Goal: Use online tool/utility: Utilize a website feature to perform a specific function

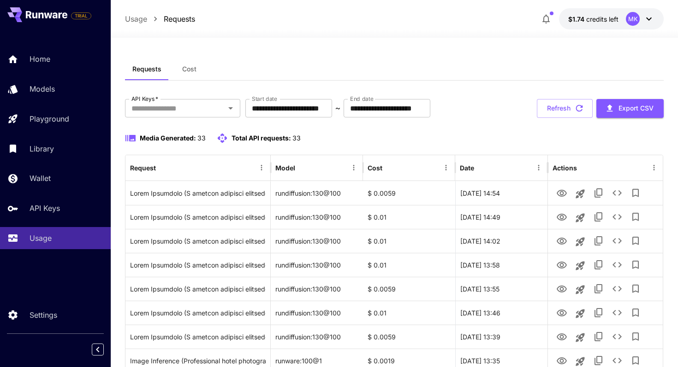
click at [554, 104] on button "Refresh" at bounding box center [564, 108] width 56 height 19
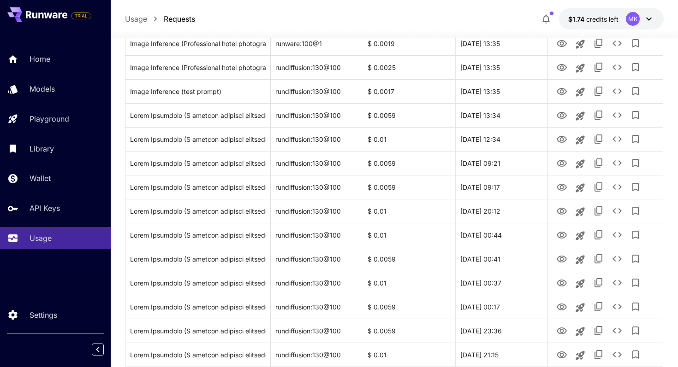
scroll to position [657, 0]
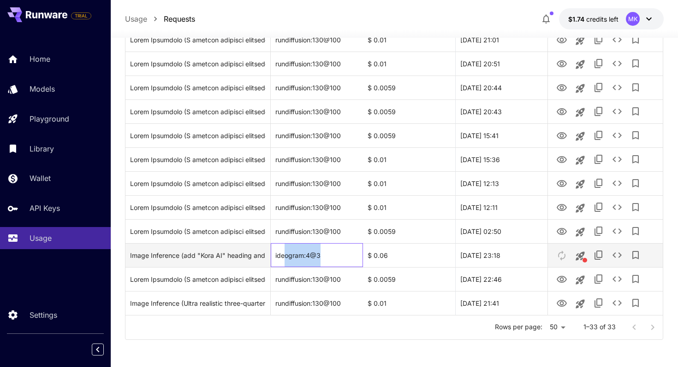
drag, startPoint x: 286, startPoint y: 256, endPoint x: 321, endPoint y: 257, distance: 35.0
click at [321, 257] on div "ideogram:4@3" at bounding box center [317, 255] width 92 height 24
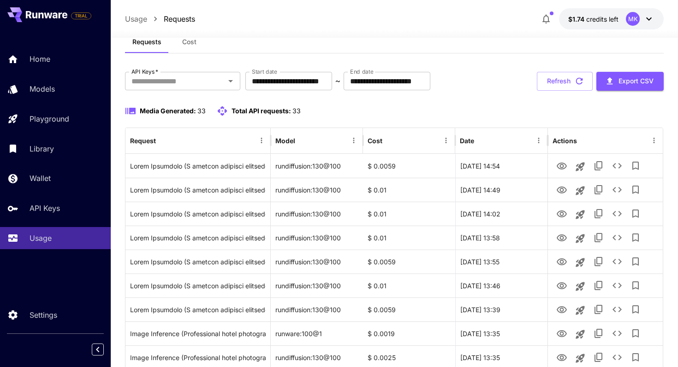
scroll to position [0, 0]
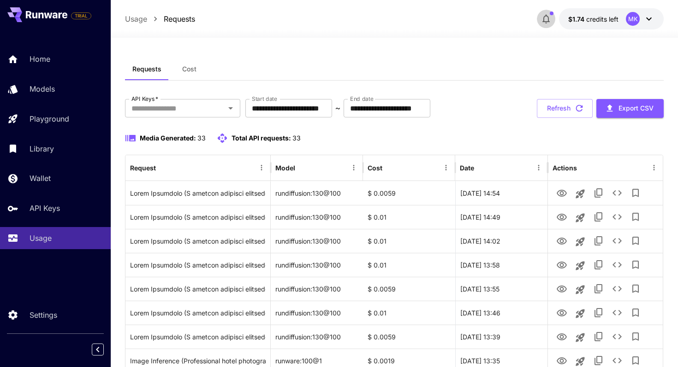
click at [545, 14] on icon "button" at bounding box center [545, 18] width 11 height 11
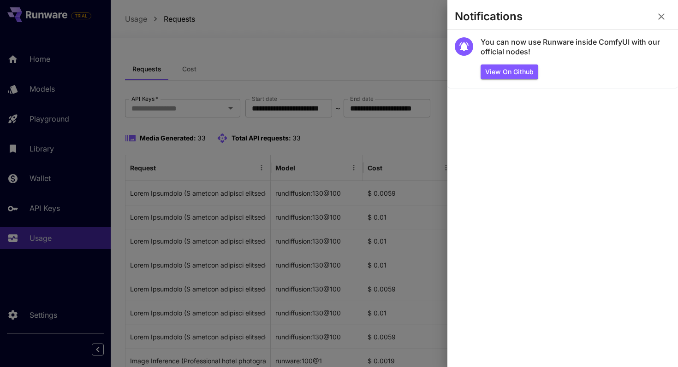
click at [662, 15] on icon "button" at bounding box center [661, 16] width 6 height 6
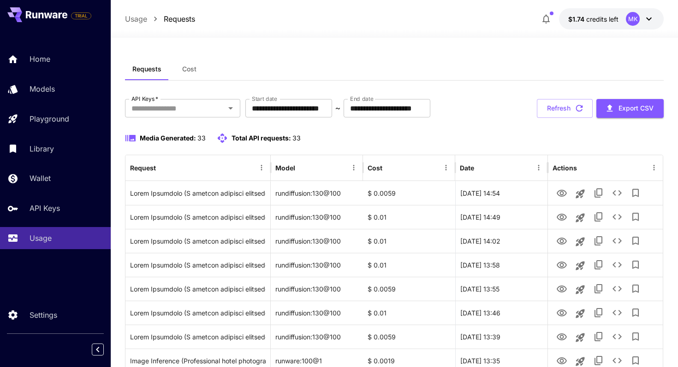
click at [512, 37] on div at bounding box center [394, 32] width 567 height 11
click at [646, 20] on icon at bounding box center [648, 18] width 11 height 11
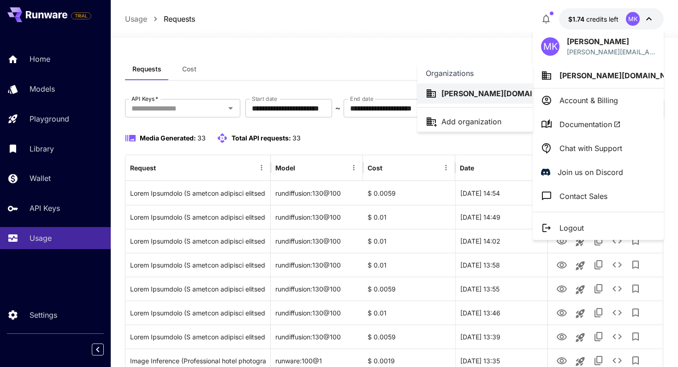
click at [496, 37] on div at bounding box center [339, 183] width 678 height 367
click at [464, 39] on div at bounding box center [339, 183] width 678 height 367
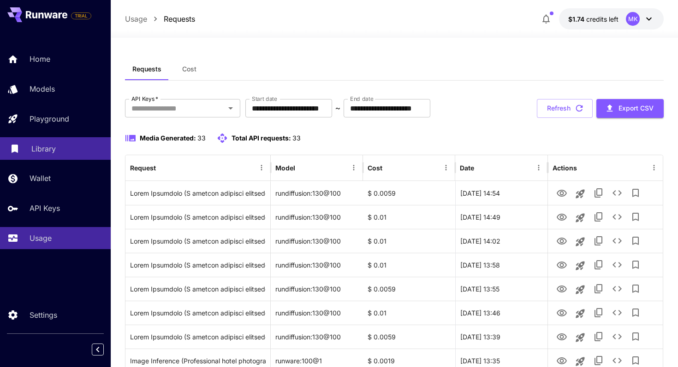
click at [69, 150] on div "Library" at bounding box center [67, 148] width 72 height 11
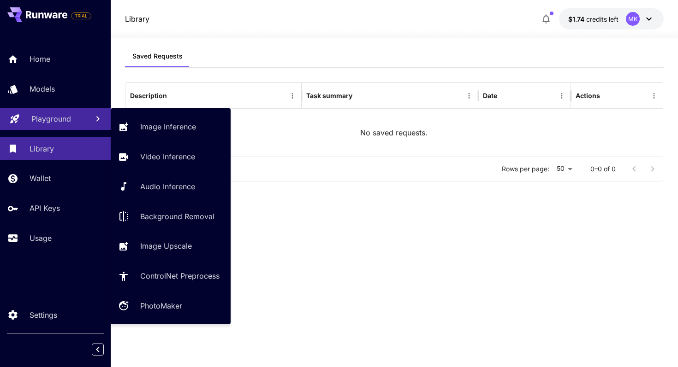
click at [63, 116] on p "Playground" at bounding box center [51, 118] width 40 height 11
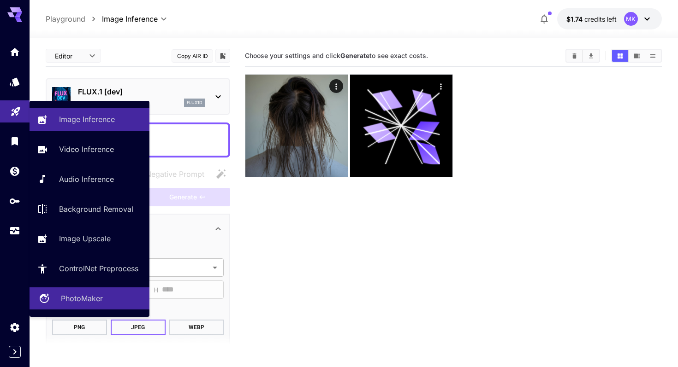
click at [105, 299] on div "PhotoMaker" at bounding box center [101, 298] width 81 height 11
type input "**********"
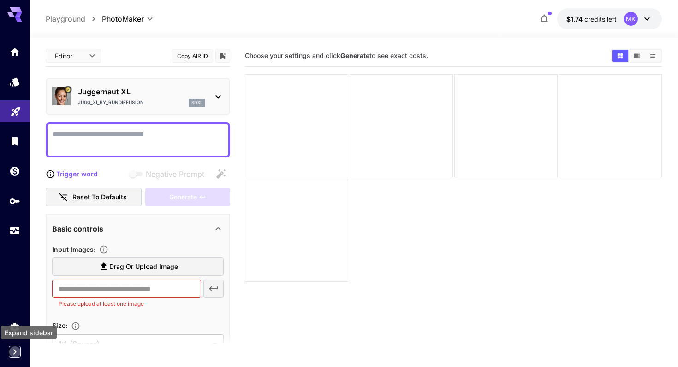
click at [13, 349] on icon "Expand sidebar" at bounding box center [14, 352] width 11 height 11
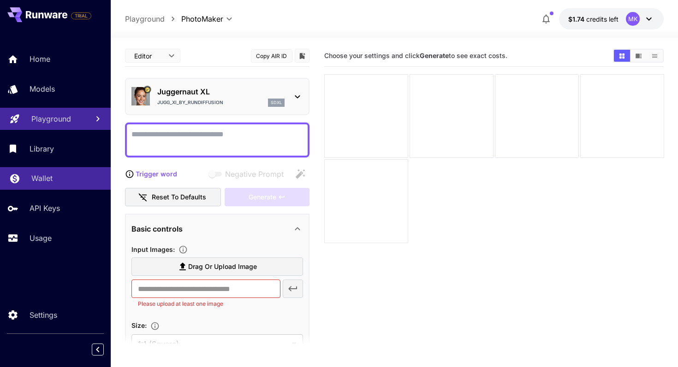
click at [55, 174] on div "Wallet" at bounding box center [67, 178] width 72 height 11
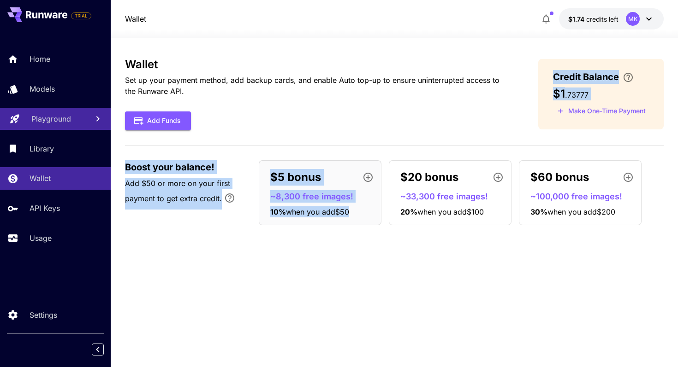
drag, startPoint x: 281, startPoint y: 240, endPoint x: 285, endPoint y: 116, distance: 124.1
click at [285, 116] on div "Wallet Set up your payment method, add backup cards, and enable Auto top-up to …" at bounding box center [394, 202] width 539 height 289
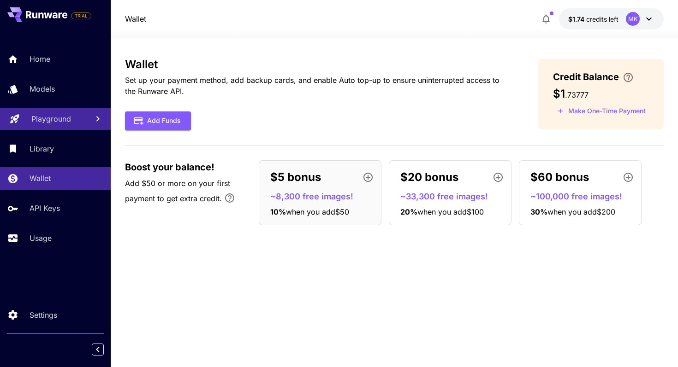
click at [285, 116] on div "Add Funds" at bounding box center [317, 121] width 384 height 19
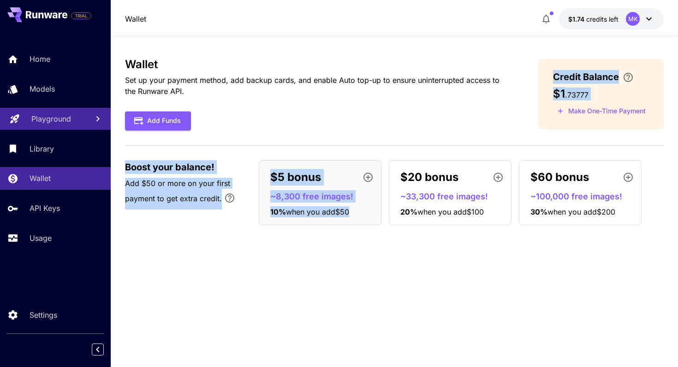
drag, startPoint x: 288, startPoint y: 108, endPoint x: 289, endPoint y: 236, distance: 128.6
click at [289, 236] on div "Wallet Set up your payment method, add backup cards, and enable Auto top-up to …" at bounding box center [394, 202] width 539 height 289
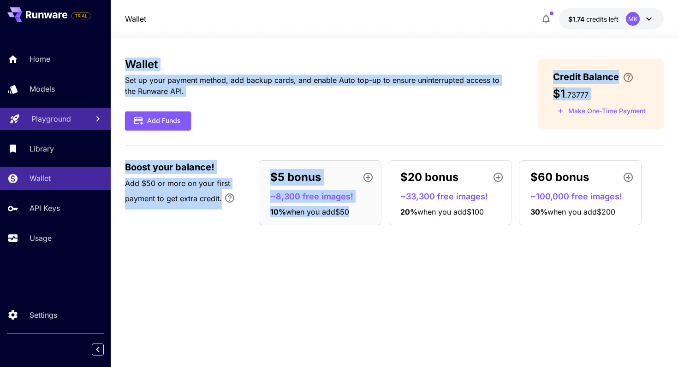
drag, startPoint x: 287, startPoint y: 239, endPoint x: 289, endPoint y: 53, distance: 185.7
click at [289, 53] on div "Wallet Set up your payment method, add backup cards, and enable Auto top-up to …" at bounding box center [394, 203] width 539 height 330
drag, startPoint x: 292, startPoint y: 51, endPoint x: 295, endPoint y: 229, distance: 177.9
click at [295, 229] on div "Wallet Set up your payment method, add backup cards, and enable Auto top-up to …" at bounding box center [394, 203] width 539 height 330
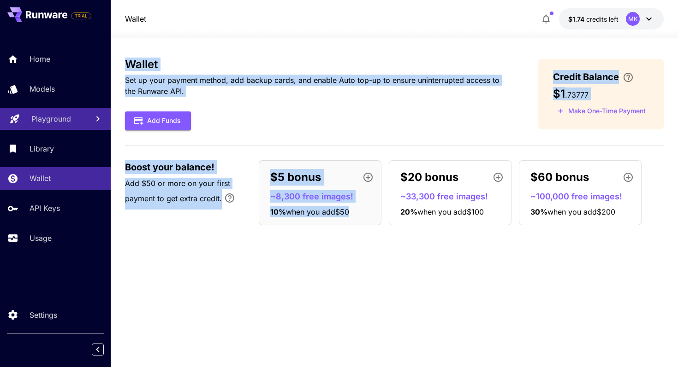
click at [295, 229] on div "Wallet Set up your payment method, add backup cards, and enable Auto top-up to …" at bounding box center [394, 145] width 539 height 175
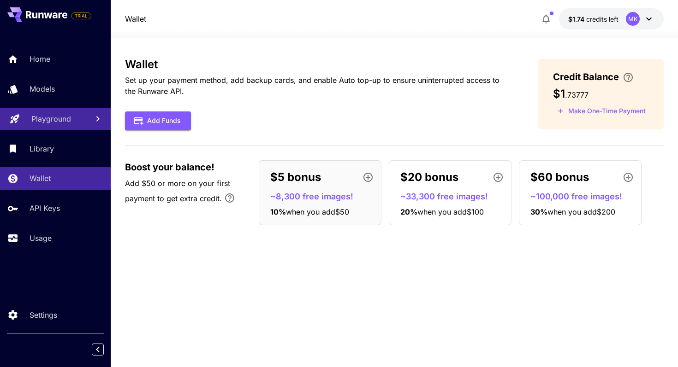
click at [132, 67] on h3 "Wallet" at bounding box center [317, 64] width 384 height 13
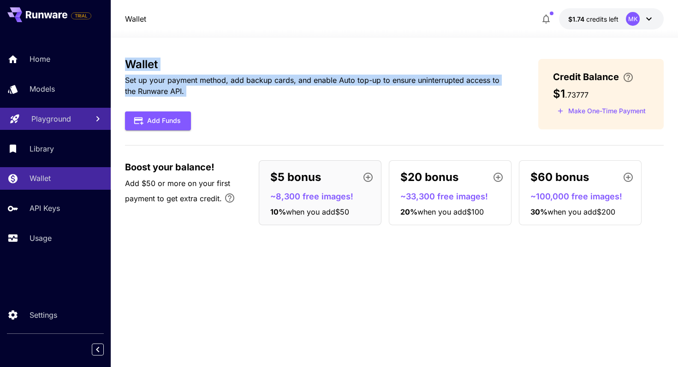
drag, startPoint x: 132, startPoint y: 67, endPoint x: 206, endPoint y: 92, distance: 78.9
click at [206, 92] on div "Wallet Set up your payment method, add backup cards, and enable Auto top-up to …" at bounding box center [317, 94] width 384 height 72
click at [206, 92] on p "Set up your payment method, add backup cards, and enable Auto top-up to ensure …" at bounding box center [317, 86] width 384 height 22
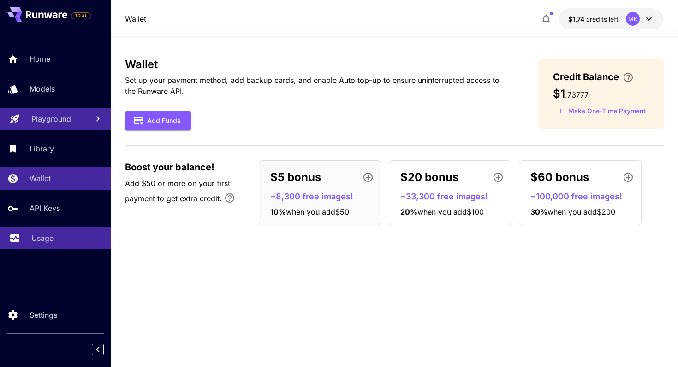
click at [44, 240] on p "Usage" at bounding box center [42, 238] width 22 height 11
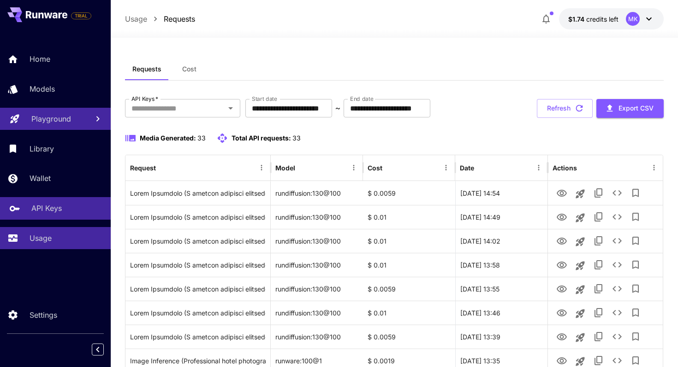
click at [42, 211] on p "API Keys" at bounding box center [46, 208] width 30 height 11
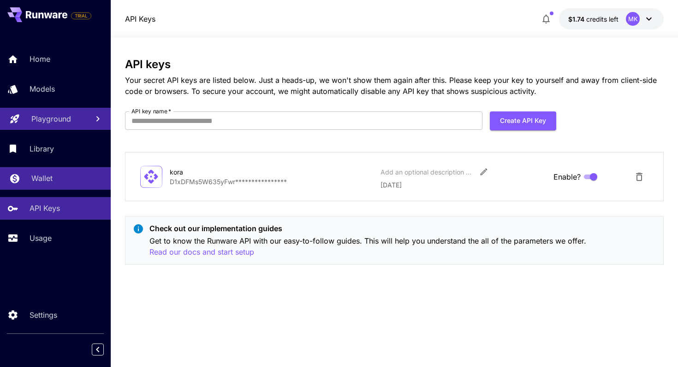
click at [41, 182] on p "Wallet" at bounding box center [41, 178] width 21 height 11
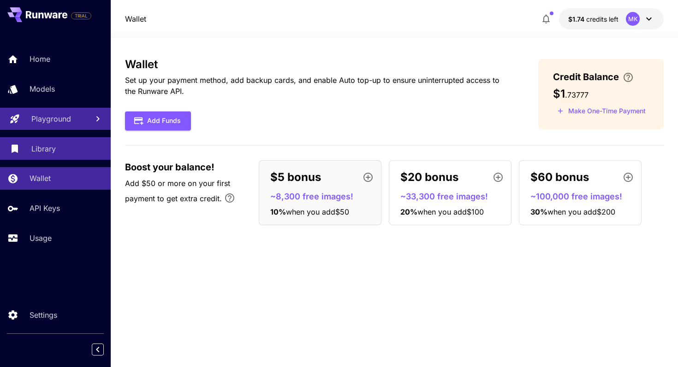
click at [41, 159] on link "Library" at bounding box center [55, 148] width 111 height 23
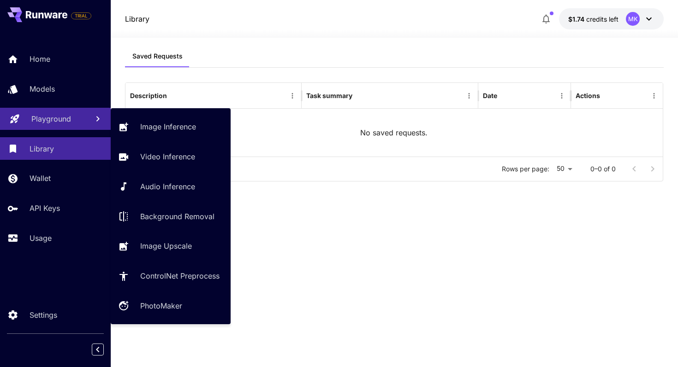
click at [46, 123] on p "Playground" at bounding box center [51, 118] width 40 height 11
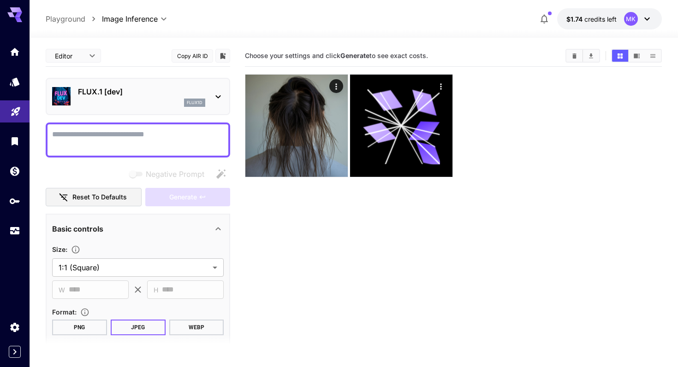
click at [219, 95] on icon at bounding box center [217, 96] width 11 height 11
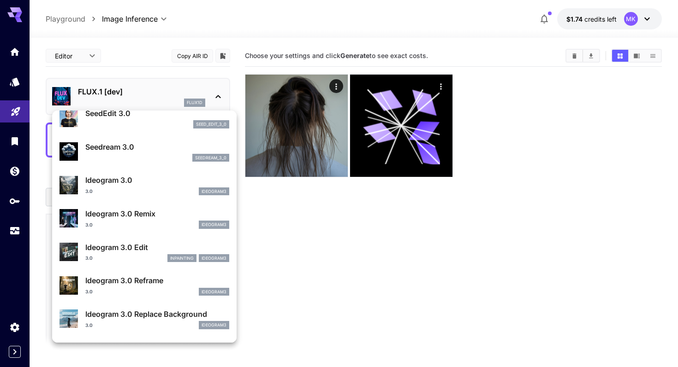
scroll to position [240, 0]
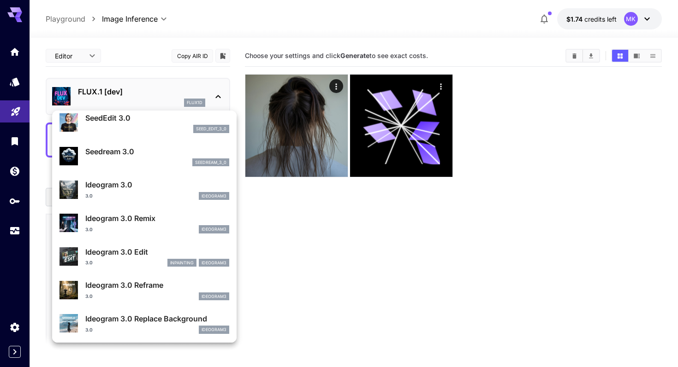
click at [151, 183] on p "Ideogram 3.0" at bounding box center [157, 184] width 144 height 11
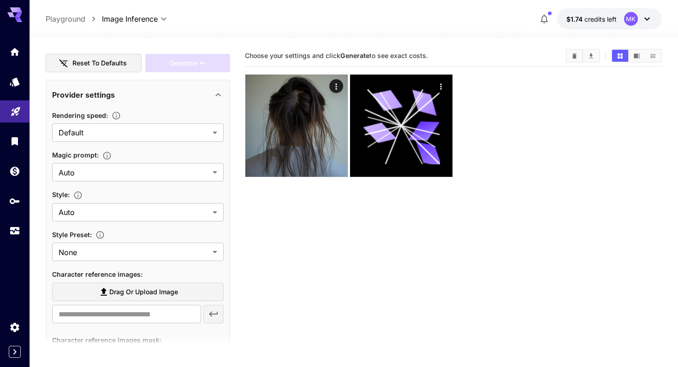
scroll to position [147, 0]
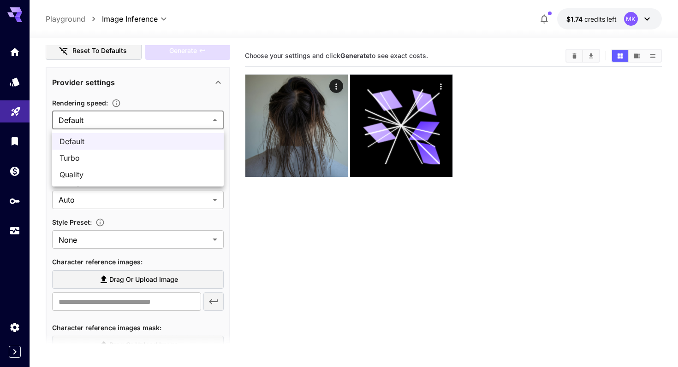
click at [141, 116] on body "**********" at bounding box center [339, 220] width 678 height 440
click at [140, 118] on div at bounding box center [339, 183] width 678 height 367
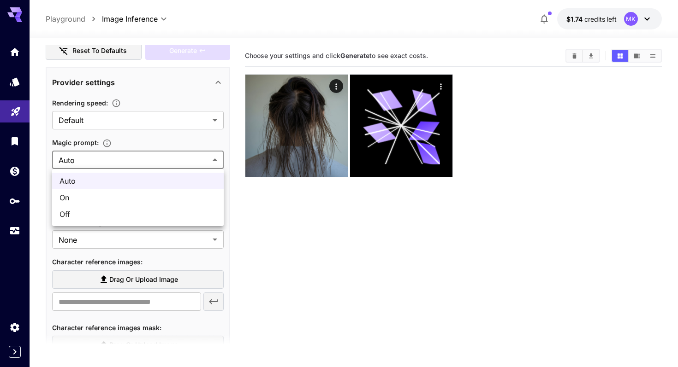
click at [141, 153] on body "**********" at bounding box center [339, 220] width 678 height 440
click at [141, 153] on div at bounding box center [339, 183] width 678 height 367
click at [118, 102] on icon "button" at bounding box center [116, 103] width 9 height 9
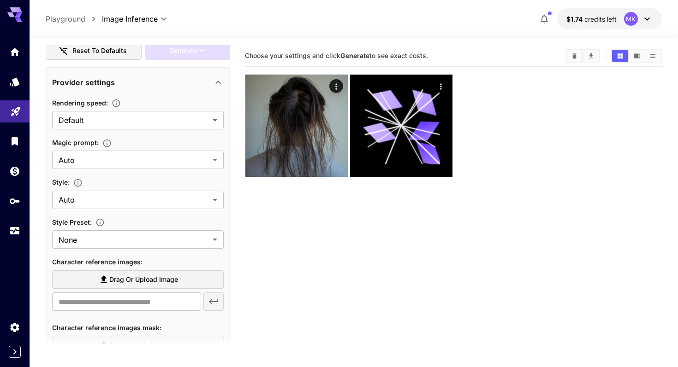
click at [117, 106] on icon "button" at bounding box center [116, 103] width 9 height 9
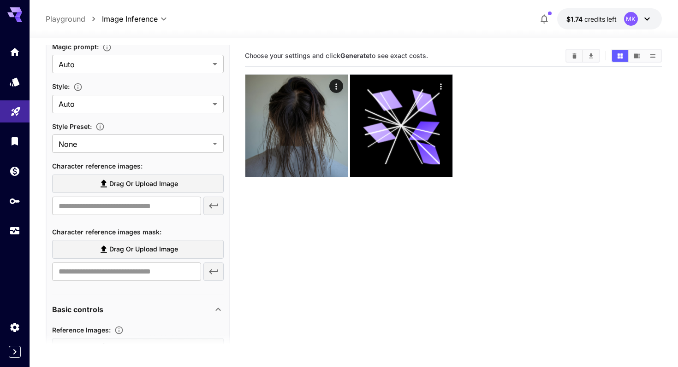
scroll to position [250, 0]
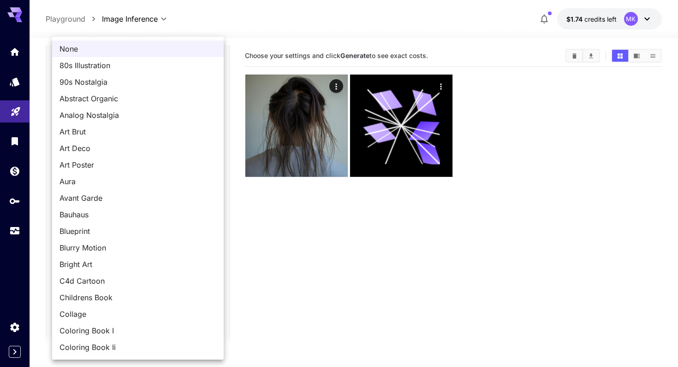
click at [162, 142] on body "**********" at bounding box center [339, 220] width 678 height 440
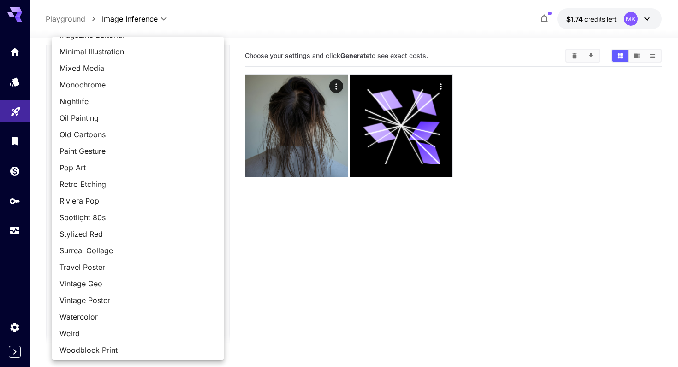
scroll to position [730, 0]
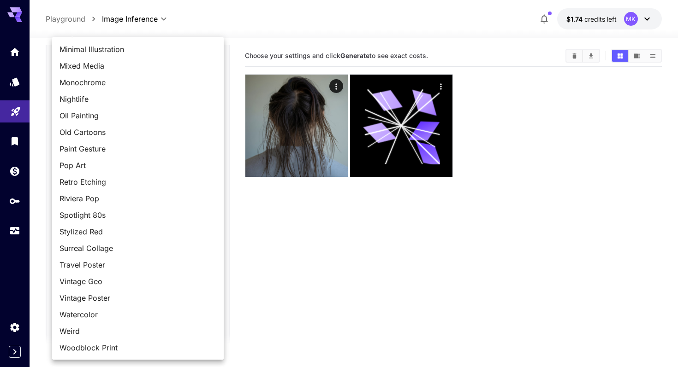
click at [255, 231] on div at bounding box center [339, 183] width 678 height 367
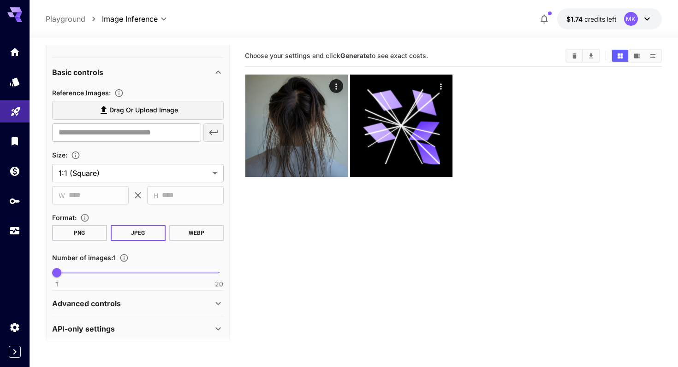
scroll to position [488, 0]
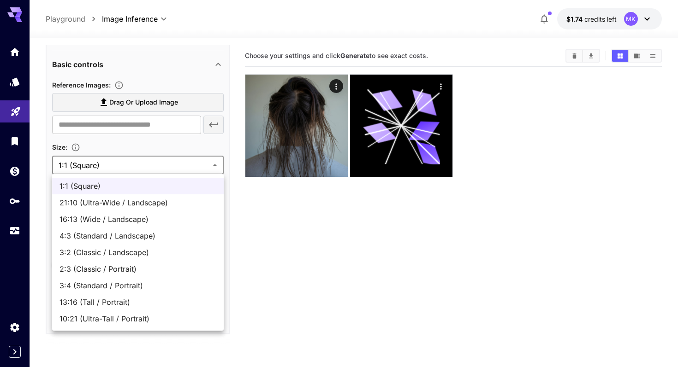
click at [157, 163] on body "**********" at bounding box center [339, 220] width 678 height 440
click at [157, 163] on div at bounding box center [339, 183] width 678 height 367
click at [165, 167] on body "**********" at bounding box center [339, 220] width 678 height 440
click at [289, 258] on div at bounding box center [339, 183] width 678 height 367
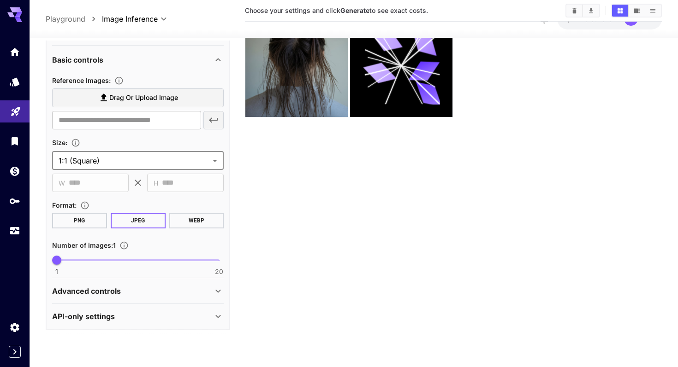
scroll to position [68, 0]
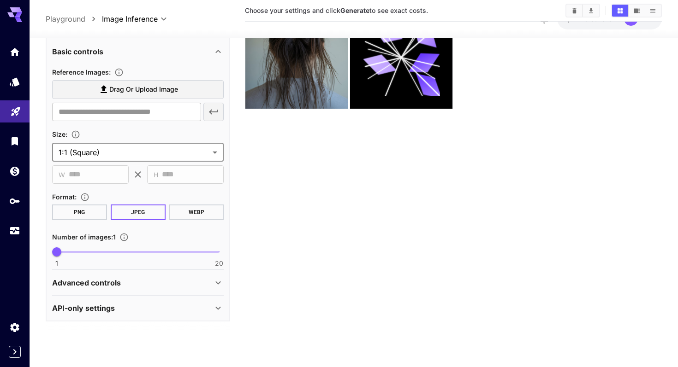
click at [177, 311] on div "API-only settings" at bounding box center [132, 308] width 160 height 11
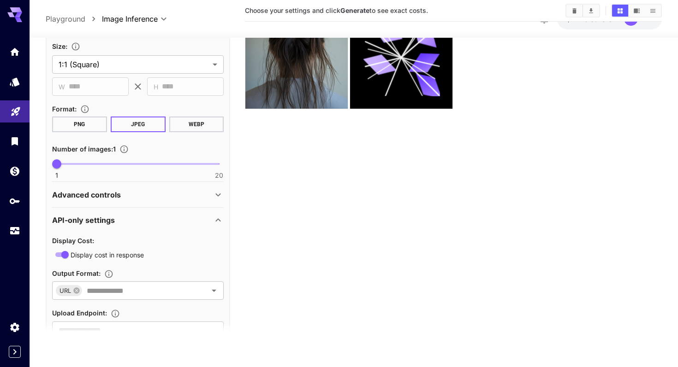
scroll to position [611, 0]
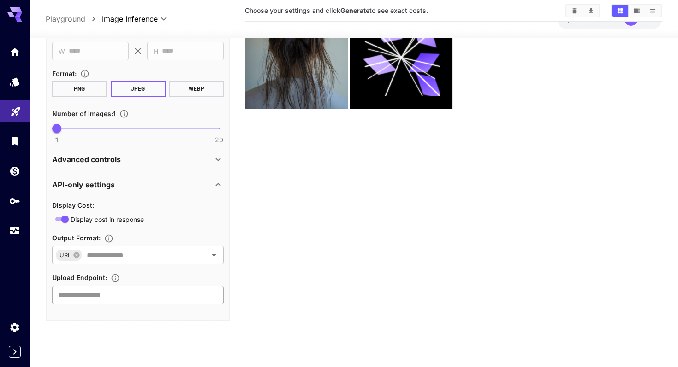
click at [118, 297] on input "text" at bounding box center [137, 295] width 171 height 18
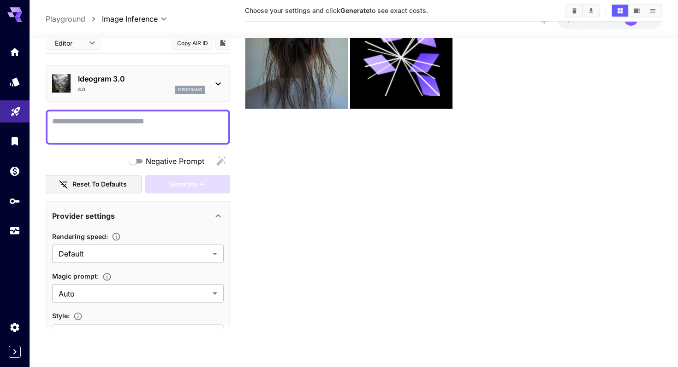
scroll to position [0, 0]
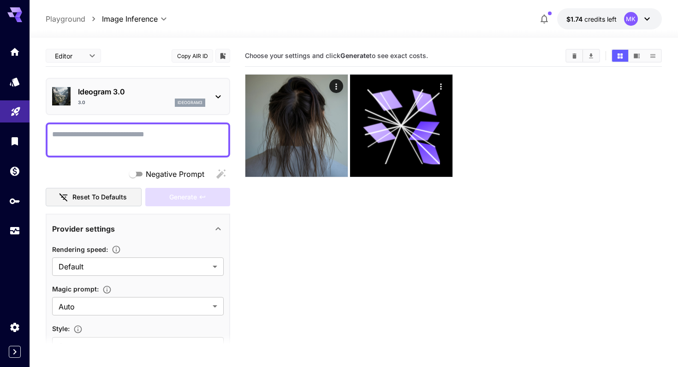
click at [298, 53] on span "Choose your settings and click Generate to see exact costs." at bounding box center [336, 56] width 183 height 8
drag, startPoint x: 298, startPoint y: 53, endPoint x: 358, endPoint y: 53, distance: 60.4
click at [358, 53] on span "Choose your settings and click Generate to see exact costs." at bounding box center [336, 56] width 183 height 8
click at [358, 53] on b "Generate" at bounding box center [354, 56] width 29 height 8
click at [221, 94] on icon at bounding box center [217, 96] width 11 height 11
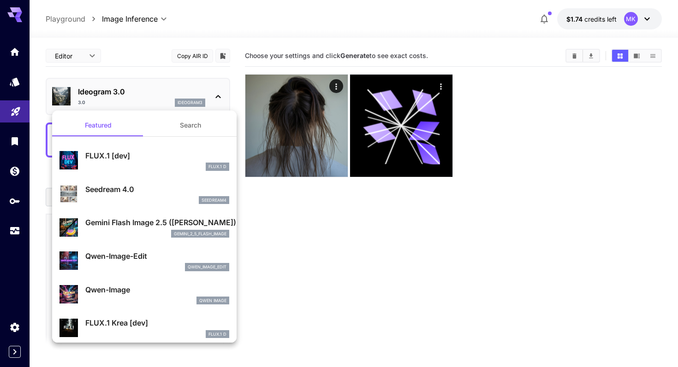
click at [194, 133] on button "Search" at bounding box center [190, 125] width 92 height 22
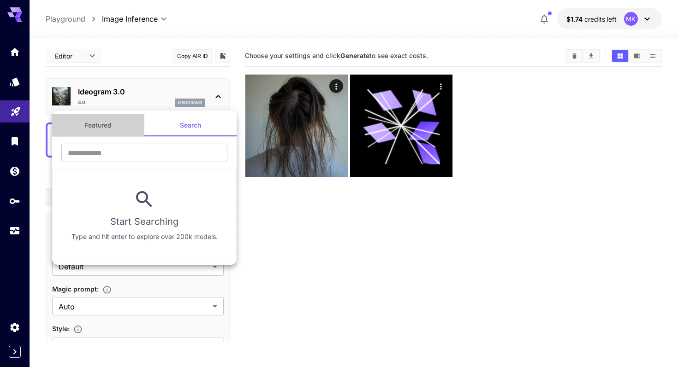
click at [116, 124] on button "Featured" at bounding box center [98, 125] width 92 height 22
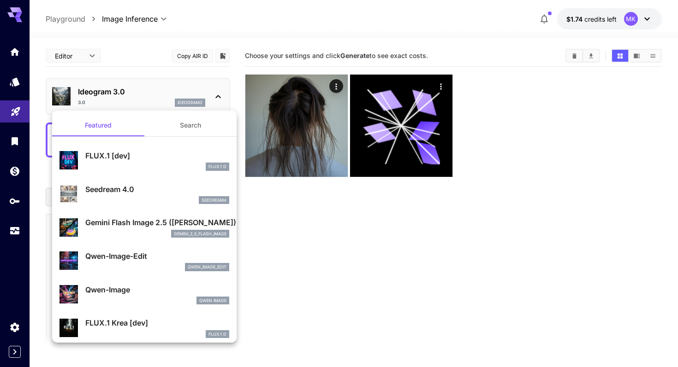
click at [395, 267] on div at bounding box center [339, 183] width 678 height 367
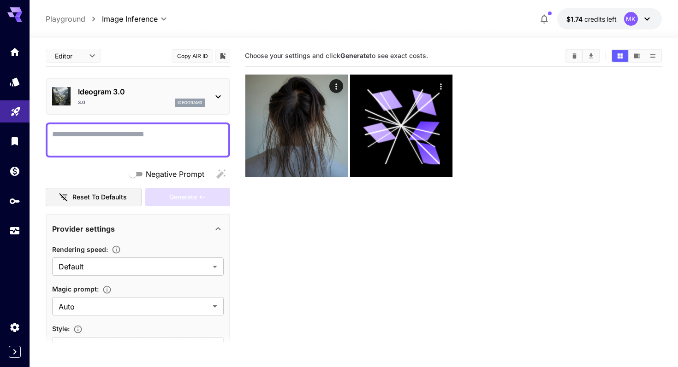
click at [102, 136] on textarea "Negative Prompt" at bounding box center [137, 140] width 171 height 22
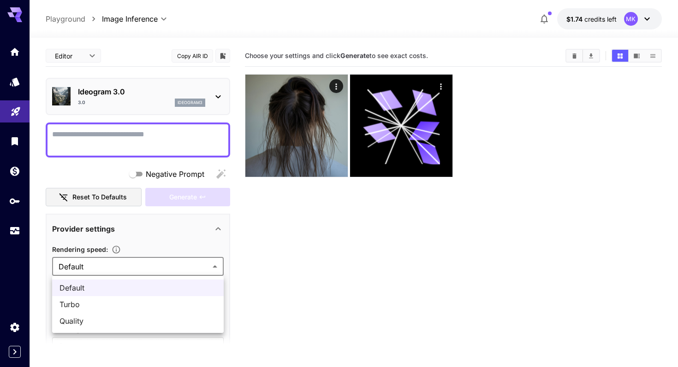
click at [151, 258] on body "**********" at bounding box center [339, 220] width 678 height 440
click at [156, 270] on div at bounding box center [339, 183] width 678 height 367
click at [228, 14] on div "**********" at bounding box center [354, 18] width 616 height 21
